Goal: Understand process/instructions: Learn how to perform a task or action

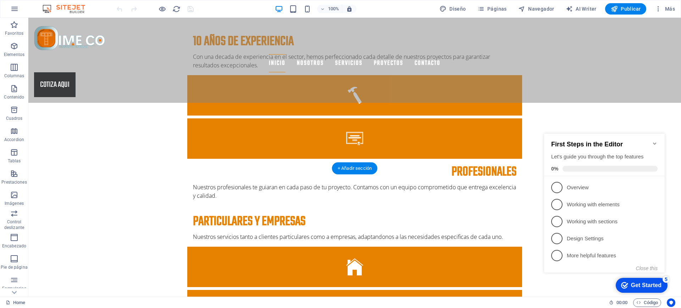
scroll to position [280, 0]
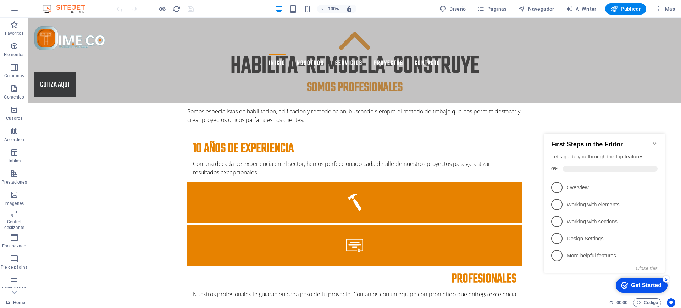
click at [657, 141] on icon "Minimize checklist" at bounding box center [655, 144] width 6 height 6
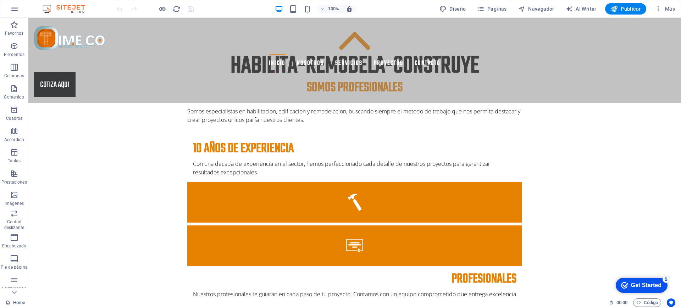
click at [657, 282] on div "Get Started" at bounding box center [646, 285] width 31 height 6
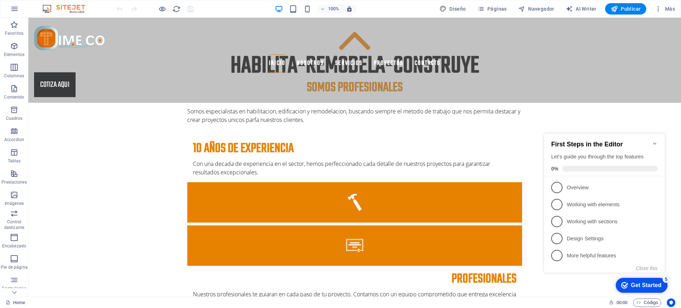
click at [555, 276] on div "checkmark Get Started 5 First Steps in the Editor Let's guide you through the t…" at bounding box center [606, 209] width 129 height 172
click at [653, 141] on icon "Minimize checklist" at bounding box center [655, 144] width 6 height 6
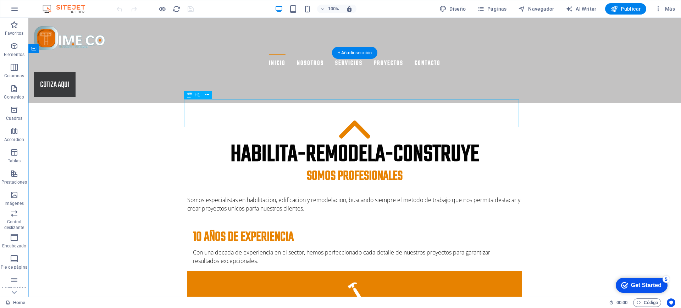
scroll to position [0, 0]
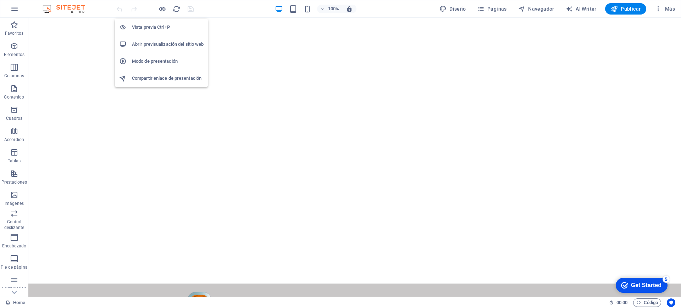
click at [151, 24] on h6 "Vista previa Ctrl+P" at bounding box center [168, 27] width 72 height 9
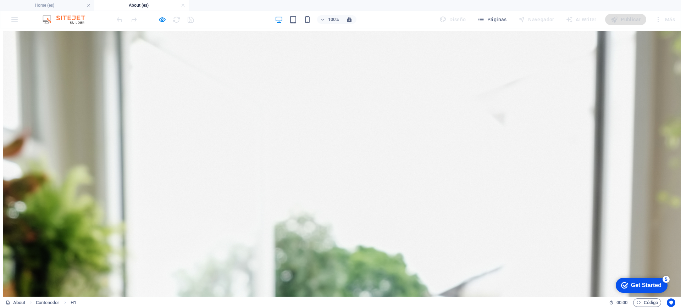
click at [342, 283] on nav "INICIO NOSOTROS SERVICIOS PROYECTOS Project-detail ContactO" at bounding box center [341, 302] width 676 height 38
click at [343, 283] on nav "INICIO NOSOTROS SERVICIOS PROYECTOS Project-detail ContactO" at bounding box center [341, 302] width 676 height 38
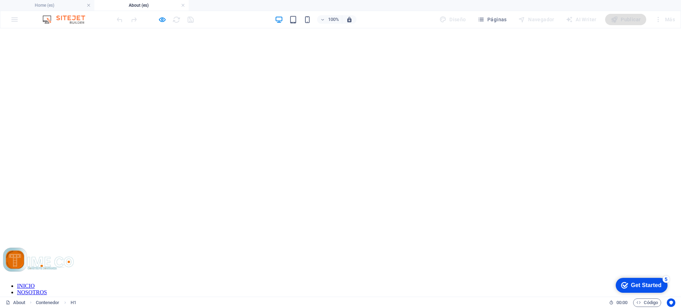
click at [340, 283] on nav "INICIO NOSOTROS SERVICIOS PROYECTOS Project-detail ContactO" at bounding box center [341, 302] width 676 height 38
click at [341, 283] on nav "INICIO NOSOTROS SERVICIOS PROYECTOS Project-detail ContactO" at bounding box center [341, 302] width 676 height 38
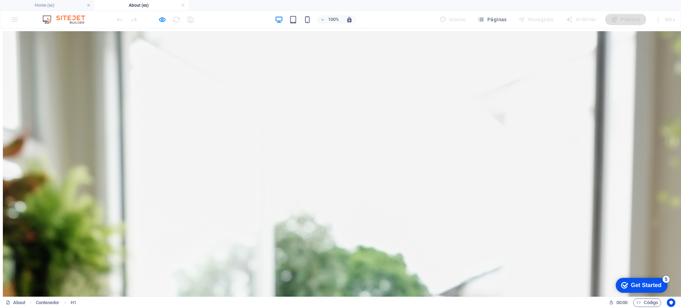
click at [340, 283] on nav "INICIO NOSOTROS SERVICIOS PROYECTOS Project-detail ContactO" at bounding box center [341, 302] width 676 height 38
click at [384, 283] on nav "INICIO NOSOTROS SERVICIOS PROYECTOS Project-detail ContactO" at bounding box center [341, 302] width 676 height 38
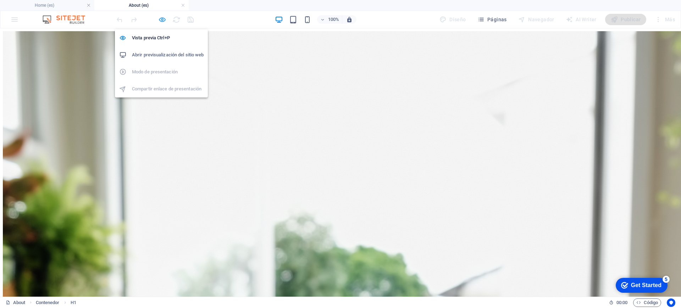
click at [166, 19] on icon "button" at bounding box center [162, 20] width 8 height 8
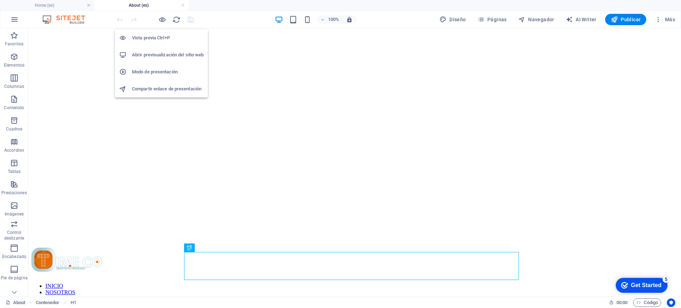
click at [158, 56] on h6 "Abrir previsualización del sitio web" at bounding box center [168, 55] width 72 height 9
